Goal: Use online tool/utility: Utilize a website feature to perform a specific function

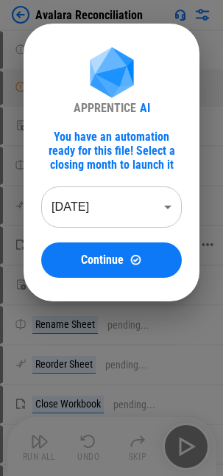
drag, startPoint x: 124, startPoint y: 253, endPoint x: 52, endPoint y: 260, distance: 73.3
click at [124, 252] on button "Continue" at bounding box center [111, 259] width 141 height 35
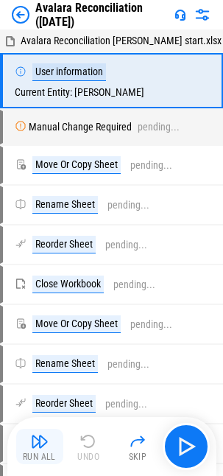
click at [38, 252] on img "button" at bounding box center [40, 441] width 18 height 18
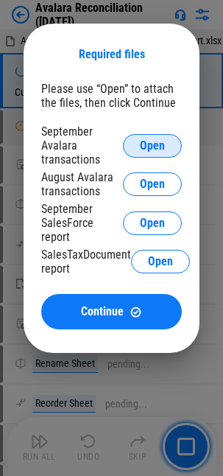
click at [152, 147] on span "Open" at bounding box center [152, 146] width 25 height 12
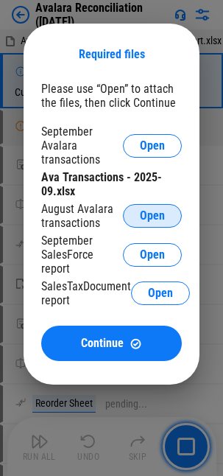
click at [152, 215] on span "Open" at bounding box center [152, 216] width 25 height 12
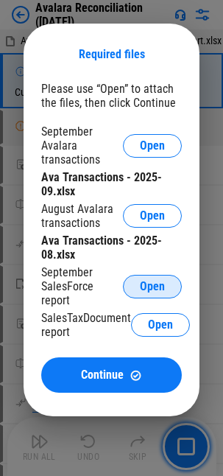
click at [145, 252] on span "Open" at bounding box center [152, 287] width 25 height 12
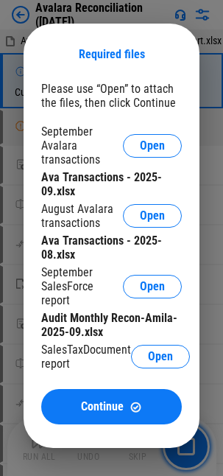
click at [166, 252] on div "September Avalara transactions Open Ava Transactions - 2025-09.xlsx August Aval…" at bounding box center [111, 249] width 141 height 250
click at [166, 252] on span "Open" at bounding box center [160, 357] width 25 height 12
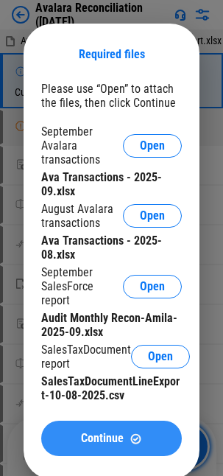
click at [94, 252] on span "Continue" at bounding box center [102, 438] width 43 height 12
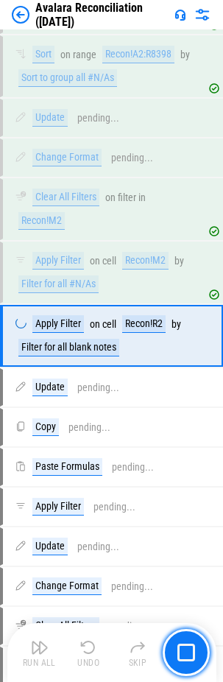
scroll to position [44988, 0]
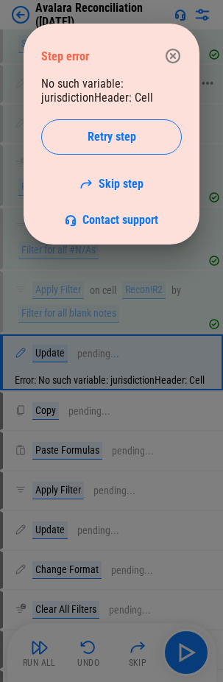
drag, startPoint x: 94, startPoint y: 138, endPoint x: 9, endPoint y: 180, distance: 95.2
click at [94, 138] on span "Retry step" at bounding box center [112, 137] width 49 height 12
click at [144, 186] on div "Error: No such variable: jurisdictionHeader: Cell Retry step Skip step Contact …" at bounding box center [111, 152] width 141 height 150
click at [115, 188] on link "Skip step" at bounding box center [112, 184] width 64 height 14
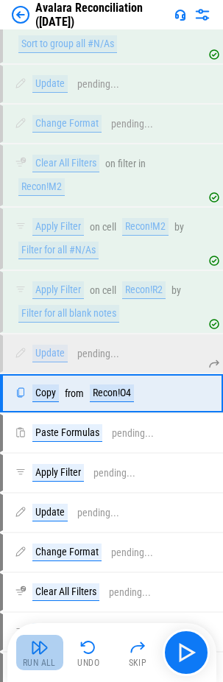
click at [34, 252] on img "button" at bounding box center [40, 648] width 18 height 18
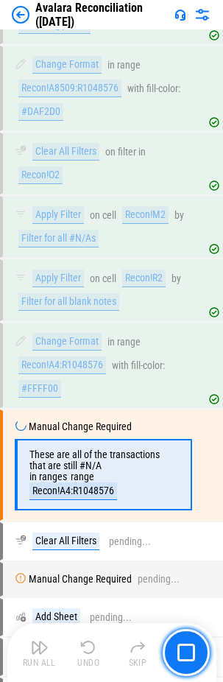
scroll to position [45797, 0]
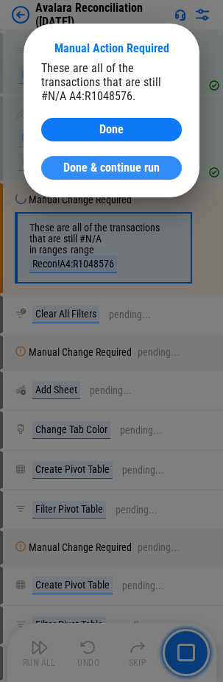
click at [124, 163] on span "Done & continue run" at bounding box center [111, 168] width 96 height 12
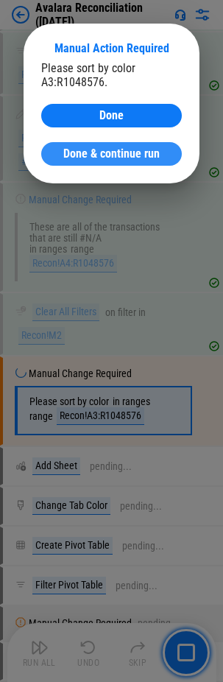
click at [66, 158] on span "Done & continue run" at bounding box center [111, 154] width 96 height 12
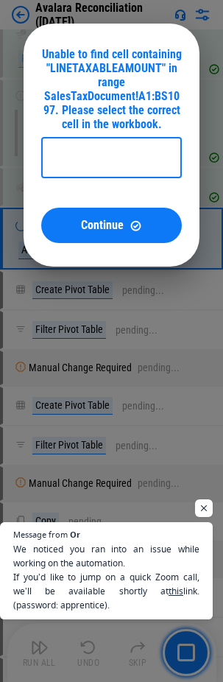
scroll to position [622, 0]
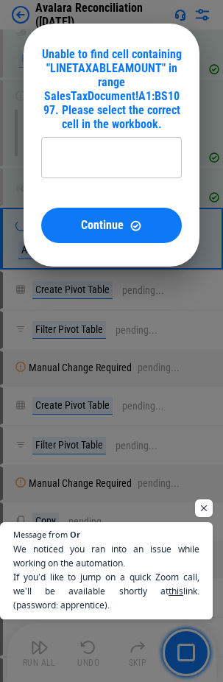
type input "**********"
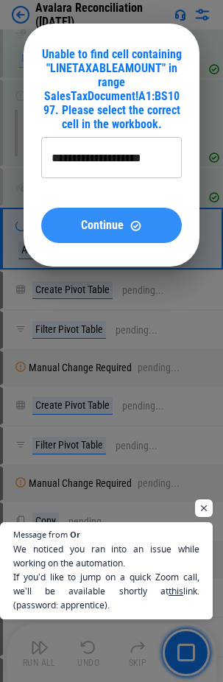
click at [88, 230] on span "Continue" at bounding box center [102, 225] width 43 height 12
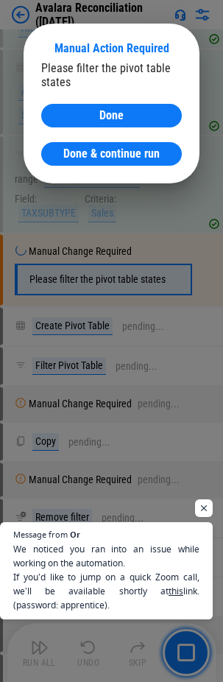
scroll to position [46327, 0]
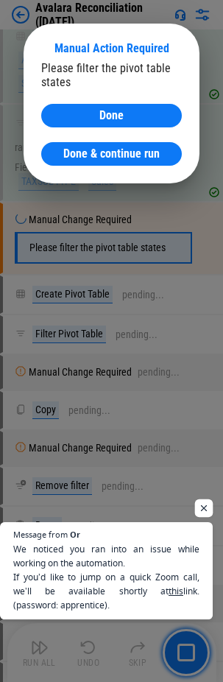
click at [202, 252] on span "Open chat" at bounding box center [204, 508] width 18 height 18
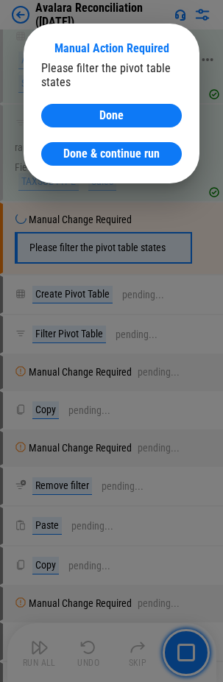
click at [104, 152] on span "Done & continue run" at bounding box center [111, 154] width 96 height 12
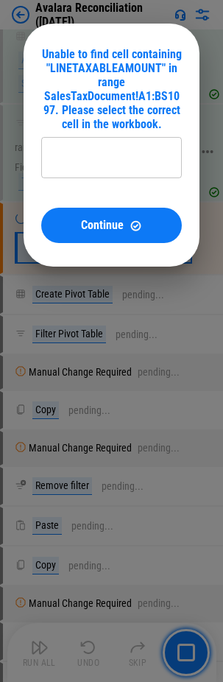
type input "**********"
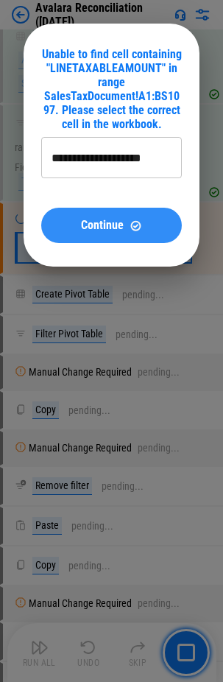
click at [93, 219] on span "Continue" at bounding box center [102, 225] width 43 height 12
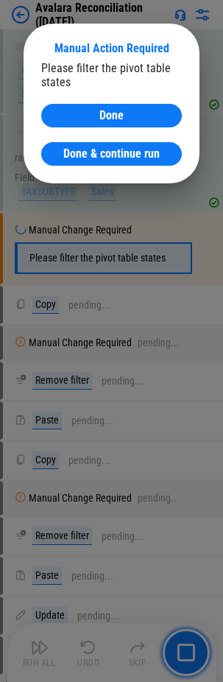
scroll to position [46582, 0]
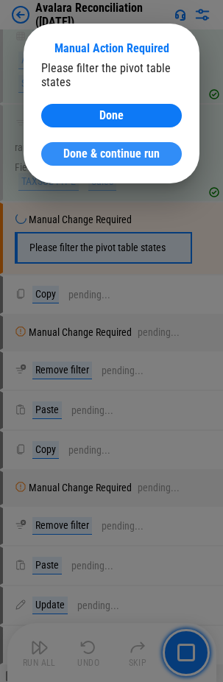
click at [83, 154] on span "Done & continue run" at bounding box center [111, 154] width 96 height 12
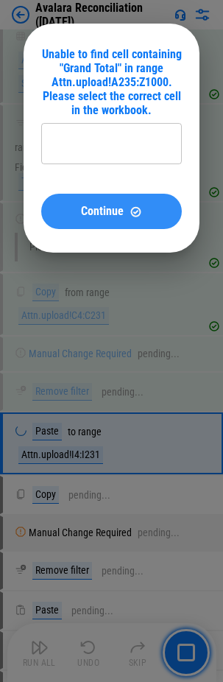
click at [140, 209] on img at bounding box center [136, 211] width 13 height 13
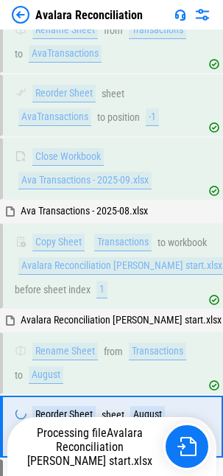
scroll to position [35045, 0]
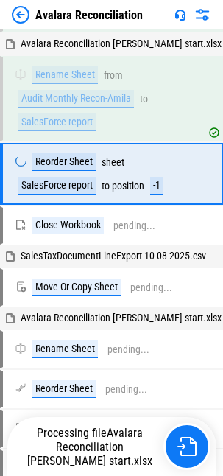
scroll to position [35413, 0]
